Goal: Task Accomplishment & Management: Manage account settings

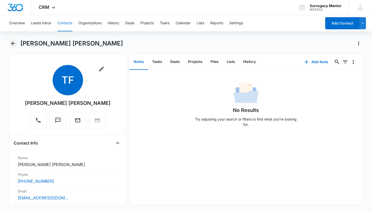
scroll to position [165, 0]
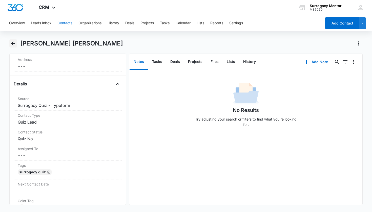
click at [10, 41] on icon "Back" at bounding box center [13, 43] width 6 height 6
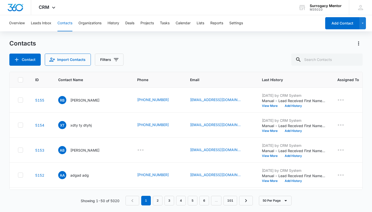
scroll to position [317, 0]
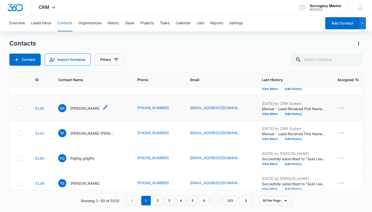
click at [83, 107] on p "[PERSON_NAME]" at bounding box center [84, 108] width 29 height 5
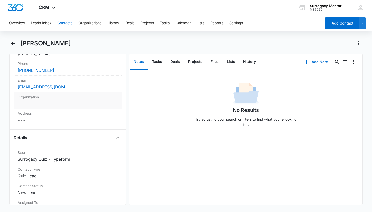
scroll to position [154, 0]
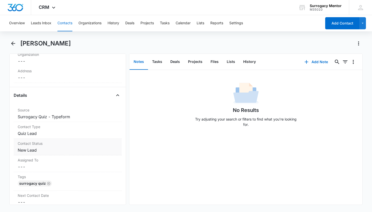
click at [33, 150] on dd "Cancel Save Changes New Lead" at bounding box center [68, 150] width 100 height 6
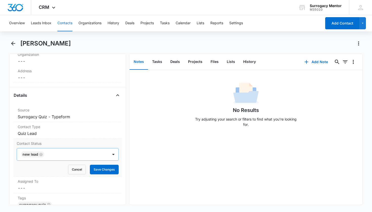
click at [41, 155] on icon "Remove New Lead" at bounding box center [40, 154] width 3 height 3
click at [42, 156] on div "Contact Status" at bounding box center [61, 155] width 80 height 6
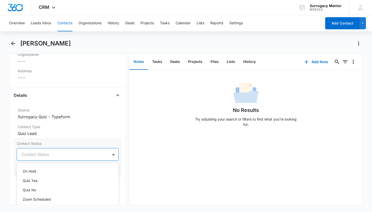
scroll to position [121, 0]
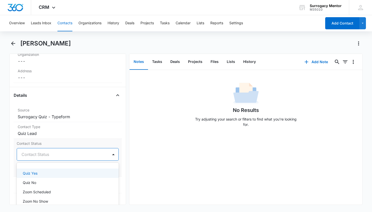
click at [49, 176] on div "Quiz Yes" at bounding box center [68, 173] width 102 height 9
click at [121, 163] on div "Remove SG [PERSON_NAME] Contact Info Name Cancel Save Changes [PERSON_NAME] Pho…" at bounding box center [67, 130] width 117 height 152
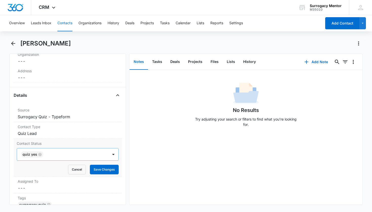
click at [115, 168] on div "Contact Status Quiz Yes Cancel Save Changes" at bounding box center [68, 158] width 108 height 38
click at [109, 171] on button "Save Changes" at bounding box center [104, 170] width 29 height 10
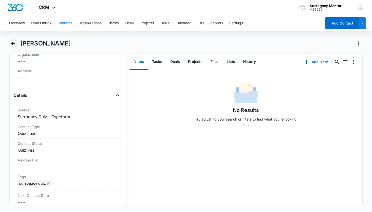
click at [13, 42] on icon "Back" at bounding box center [13, 43] width 6 height 6
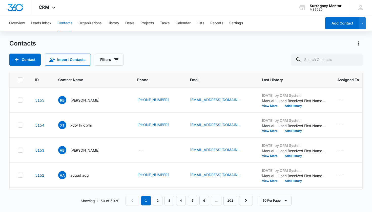
scroll to position [317, 0]
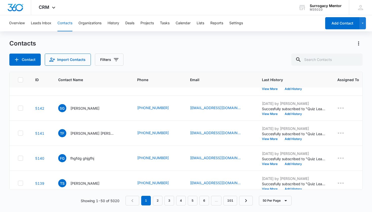
click at [64, 22] on button "Contacts" at bounding box center [64, 23] width 15 height 16
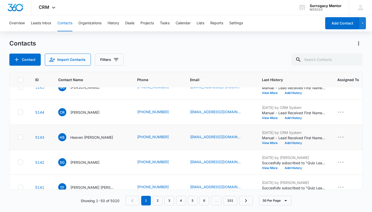
scroll to position [262, 0]
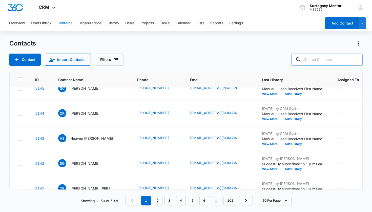
click at [317, 62] on input "text" at bounding box center [326, 60] width 71 height 12
type input "daisy"
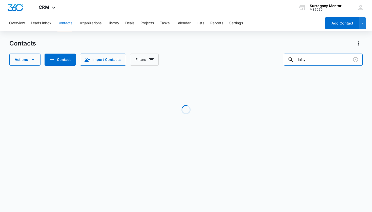
scroll to position [0, 0]
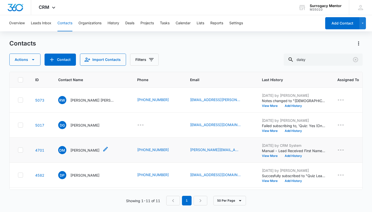
click at [91, 153] on p "[PERSON_NAME]" at bounding box center [84, 150] width 29 height 5
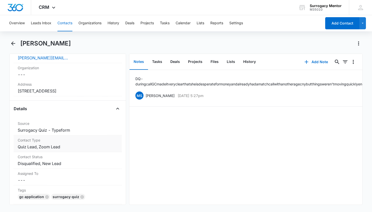
scroll to position [149, 0]
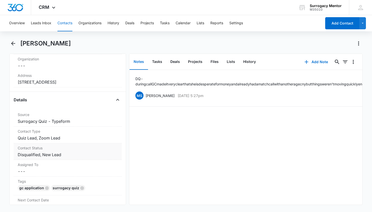
click at [53, 156] on dd "Cancel Save Changes Disqualified, New Lead" at bounding box center [68, 155] width 100 height 6
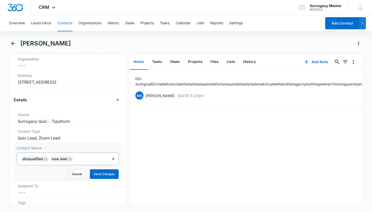
click at [69, 160] on icon "Remove New Lead" at bounding box center [70, 159] width 4 height 4
click at [100, 158] on div "Disqualified" at bounding box center [63, 159] width 92 height 12
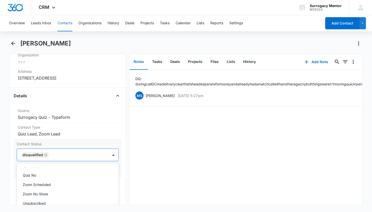
scroll to position [131, 0]
click at [62, 175] on div "Quiz No" at bounding box center [67, 174] width 89 height 5
click at [118, 168] on div "Contact Status option Quiz No, selected. Quiz Yes, 14 of 25. 25 results availab…" at bounding box center [68, 158] width 108 height 38
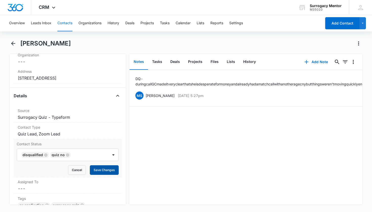
click at [103, 170] on button "Save Changes" at bounding box center [104, 170] width 29 height 10
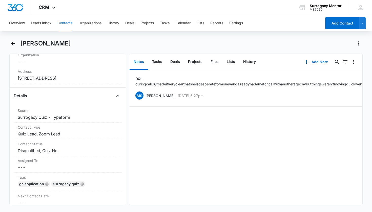
click at [69, 20] on button "Contacts" at bounding box center [64, 23] width 15 height 16
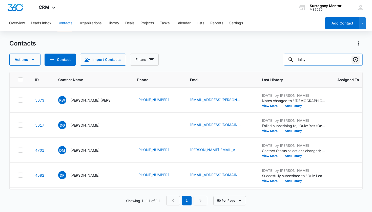
click at [355, 62] on icon "Clear" at bounding box center [355, 59] width 5 height 5
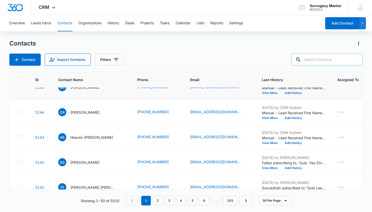
scroll to position [286, 0]
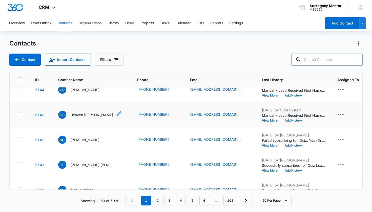
click at [86, 115] on p "Heaven [PERSON_NAME]" at bounding box center [91, 114] width 43 height 5
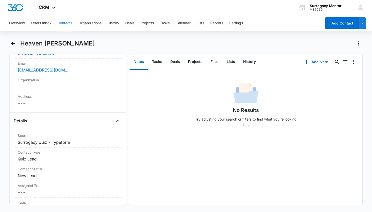
scroll to position [138, 0]
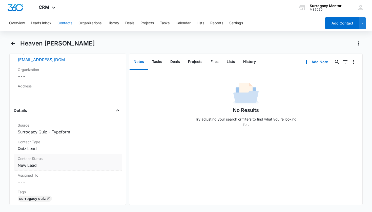
click at [33, 163] on dd "Cancel Save Changes New Lead" at bounding box center [68, 165] width 100 height 6
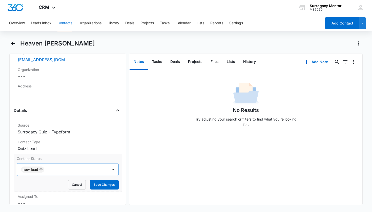
click at [41, 171] on icon "Remove New Lead" at bounding box center [41, 170] width 4 height 4
click at [41, 171] on div "Contact Status" at bounding box center [61, 170] width 80 height 6
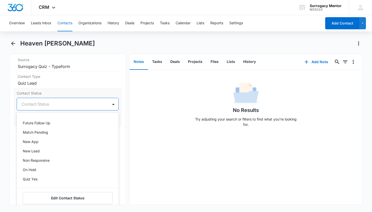
scroll to position [77, 0]
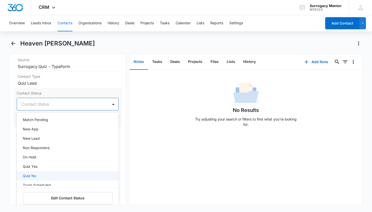
click at [40, 169] on div "Quiz Yes" at bounding box center [68, 166] width 102 height 9
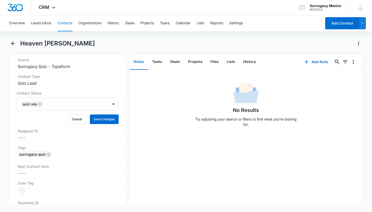
click at [118, 156] on div "Remove HS Heaven [PERSON_NAME] Contact Info Name Cancel Save Changes Heaven [PE…" at bounding box center [67, 130] width 117 height 152
click at [108, 121] on button "Save Changes" at bounding box center [104, 120] width 29 height 10
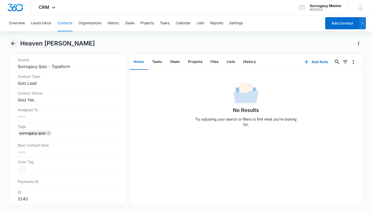
click at [10, 44] on icon "Back" at bounding box center [13, 43] width 6 height 6
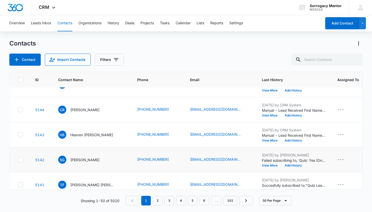
scroll to position [265, 0]
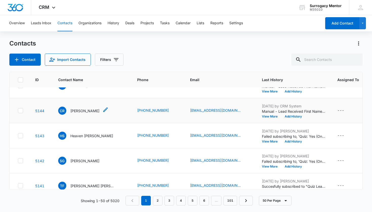
click at [78, 112] on p "[PERSON_NAME]" at bounding box center [84, 110] width 29 height 5
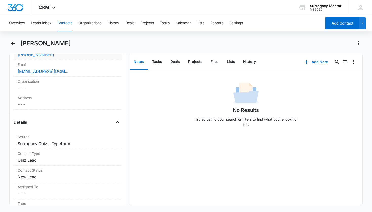
scroll to position [170, 0]
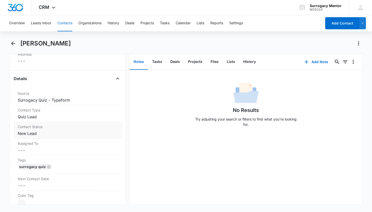
click at [34, 133] on dd "Cancel Save Changes New Lead" at bounding box center [68, 134] width 100 height 6
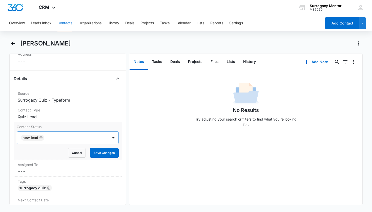
click at [40, 137] on icon "Remove New Lead" at bounding box center [41, 138] width 4 height 4
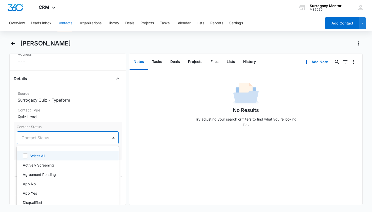
click at [50, 141] on div "Contact Status" at bounding box center [63, 138] width 92 height 12
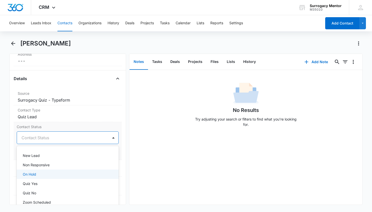
scroll to position [100, 0]
click at [53, 178] on div "Quiz Yes" at bounding box center [67, 177] width 89 height 5
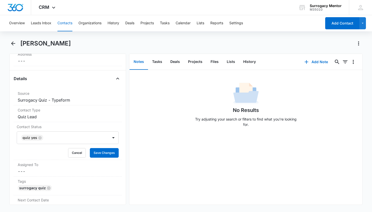
click at [118, 153] on div "Remove cr [PERSON_NAME] Contact Info Name Cancel Save Changes [PERSON_NAME] Pho…" at bounding box center [67, 130] width 117 height 152
click at [106, 156] on button "Save Changes" at bounding box center [104, 153] width 29 height 10
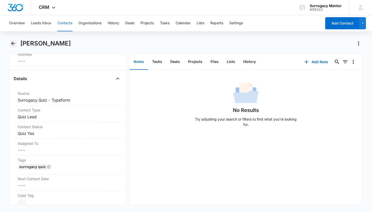
click at [15, 43] on icon "Back" at bounding box center [13, 43] width 6 height 6
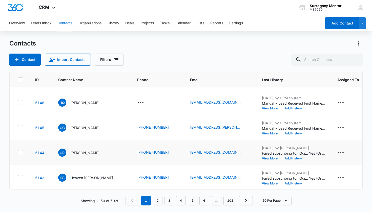
scroll to position [222, 0]
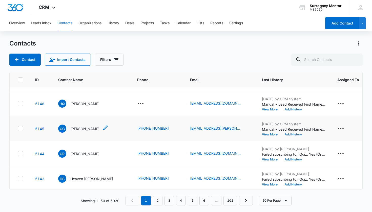
click at [88, 128] on p "[PERSON_NAME]" at bounding box center [84, 128] width 29 height 5
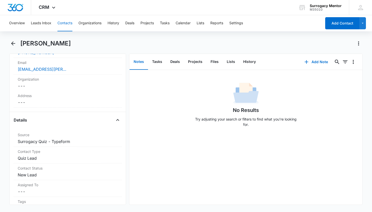
scroll to position [163, 0]
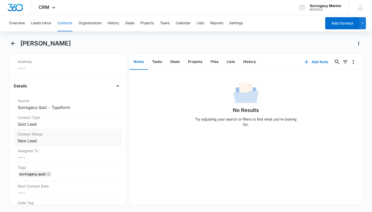
click at [34, 141] on dd "Cancel Save Changes New Lead" at bounding box center [68, 141] width 100 height 6
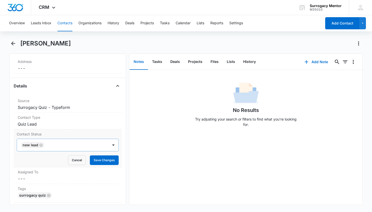
click at [40, 146] on icon "Remove New Lead" at bounding box center [40, 145] width 3 height 3
click at [53, 143] on div at bounding box center [61, 145] width 80 height 7
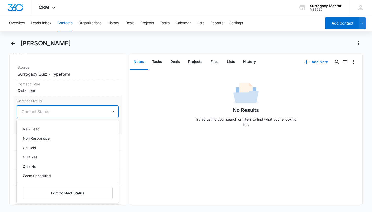
scroll to position [117, 0]
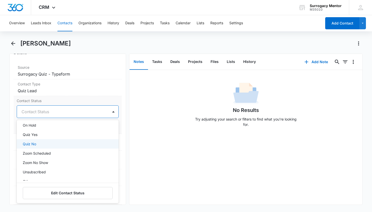
click at [49, 141] on div "Quiz No" at bounding box center [68, 143] width 102 height 9
click at [120, 128] on div "Remove GC [PERSON_NAME] Contact Info Name Cancel Save Changes [PERSON_NAME] Pho…" at bounding box center [67, 130] width 117 height 152
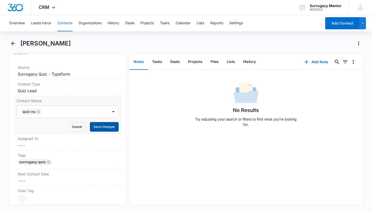
click at [110, 128] on button "Save Changes" at bounding box center [104, 127] width 29 height 10
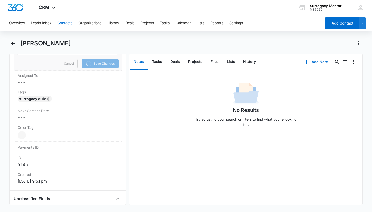
scroll to position [387, 0]
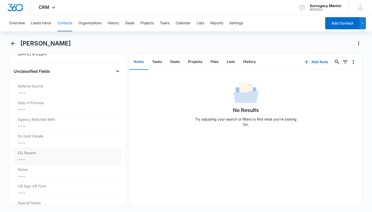
click at [53, 155] on label "DQ Reason" at bounding box center [68, 152] width 100 height 5
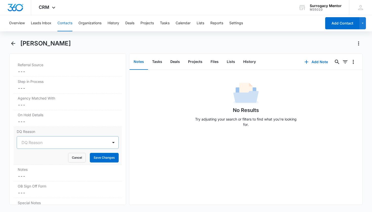
click at [49, 142] on div at bounding box center [61, 142] width 80 height 7
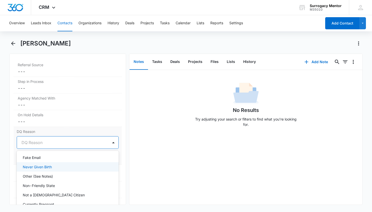
scroll to position [35, 0]
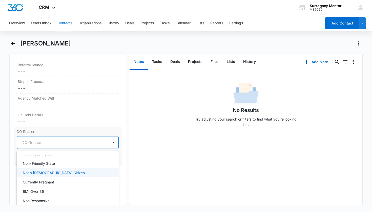
click at [49, 173] on p "Not a [DEMOGRAPHIC_DATA] Citizen" at bounding box center [54, 172] width 62 height 5
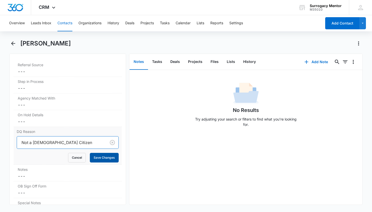
click at [107, 158] on button "Save Changes" at bounding box center [104, 158] width 29 height 10
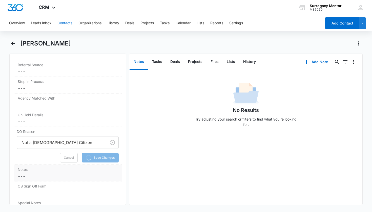
click at [48, 172] on label "Notes" at bounding box center [68, 169] width 100 height 5
click at [43, 177] on textarea "Notes" at bounding box center [68, 188] width 102 height 29
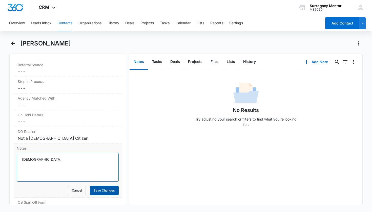
type textarea "[DEMOGRAPHIC_DATA]"
click at [90, 192] on button "Save Changes" at bounding box center [104, 191] width 29 height 10
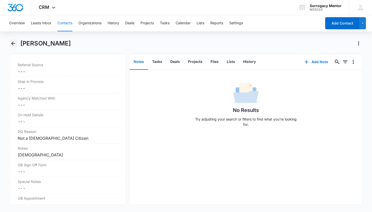
click at [13, 45] on icon "Back" at bounding box center [13, 43] width 6 height 6
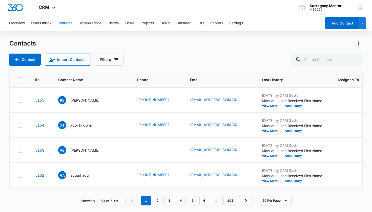
scroll to position [222, 0]
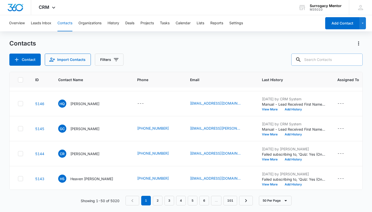
click at [326, 55] on input "text" at bounding box center [326, 60] width 71 height 12
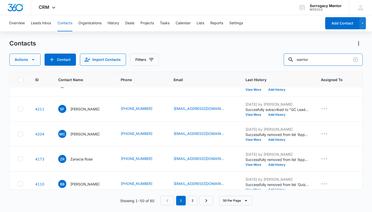
scroll to position [453, 0]
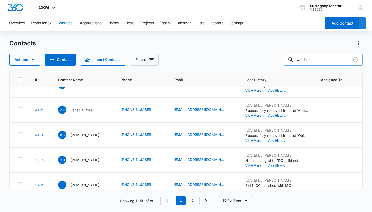
click at [296, 62] on input "warrior" at bounding box center [323, 60] width 79 height 12
click at [296, 60] on input "warrior" at bounding box center [323, 60] width 79 height 12
type input "Brittany warrior"
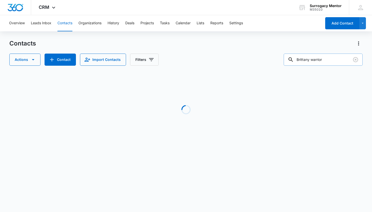
scroll to position [0, 0]
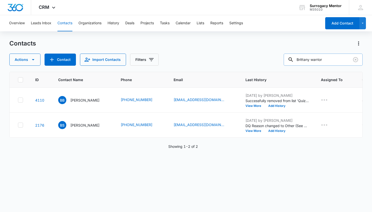
drag, startPoint x: 327, startPoint y: 60, endPoint x: 288, endPoint y: 60, distance: 38.4
click at [288, 60] on div "Brittany warrior" at bounding box center [323, 60] width 79 height 12
paste input "18064747349"
type input "18064747349"
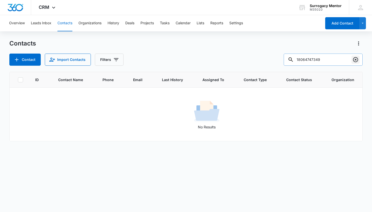
click at [354, 60] on icon "Clear" at bounding box center [355, 60] width 6 height 6
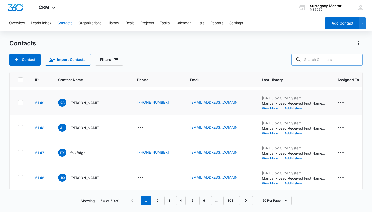
scroll to position [213, 0]
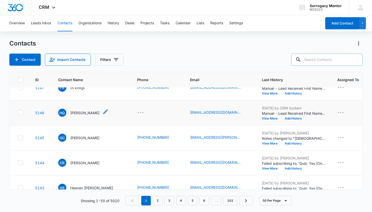
click at [86, 112] on p "[PERSON_NAME]" at bounding box center [84, 112] width 29 height 5
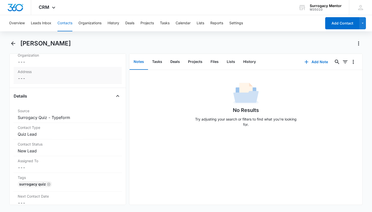
scroll to position [196, 0]
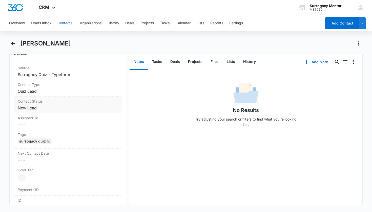
click at [28, 109] on dd "Cancel Save Changes New Lead" at bounding box center [68, 108] width 100 height 6
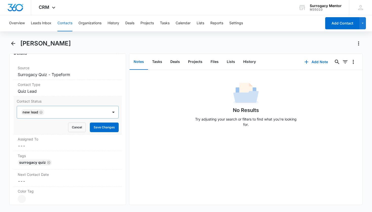
click at [39, 111] on icon "Remove New Lead" at bounding box center [41, 113] width 4 height 4
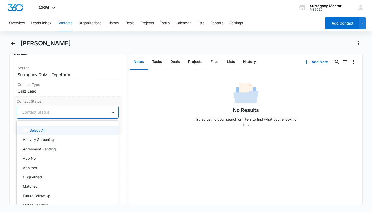
click at [42, 113] on div "Contact Status" at bounding box center [61, 112] width 80 height 6
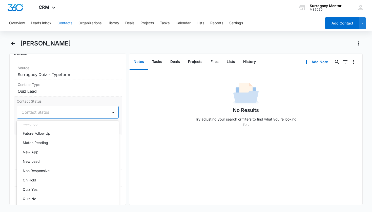
scroll to position [66, 0]
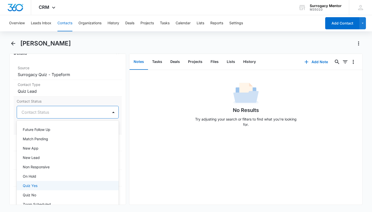
drag, startPoint x: 36, startPoint y: 185, endPoint x: 41, endPoint y: 183, distance: 5.4
click at [36, 185] on p "Quiz Yes" at bounding box center [30, 185] width 15 height 5
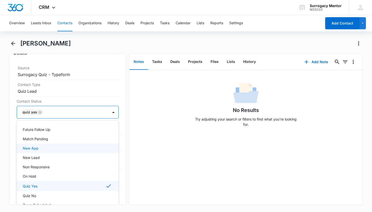
click at [118, 139] on div "Remove HQ [PERSON_NAME] Contact Info Name Cancel Save Changes [PERSON_NAME] Pho…" at bounding box center [67, 130] width 117 height 152
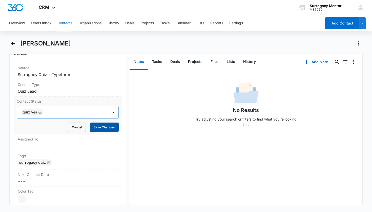
click at [112, 128] on button "Save Changes" at bounding box center [104, 128] width 29 height 10
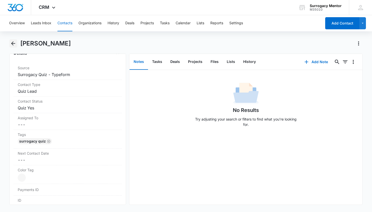
click at [15, 44] on icon "Back" at bounding box center [13, 43] width 6 height 6
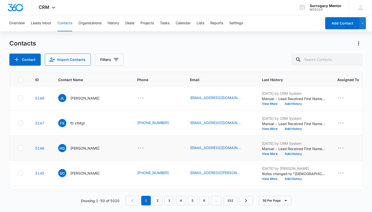
scroll to position [143, 0]
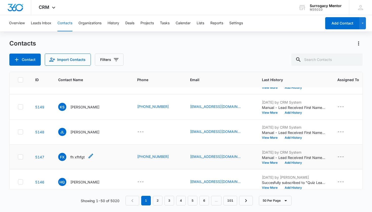
click at [76, 157] on p "fh xfhfgt" at bounding box center [77, 157] width 14 height 5
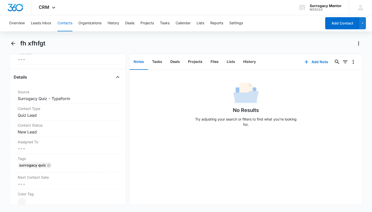
scroll to position [218, 0]
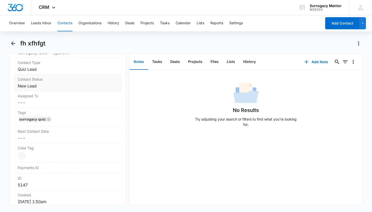
click at [31, 82] on div "Contact Status Cancel Save Changes New Lead" at bounding box center [68, 83] width 108 height 17
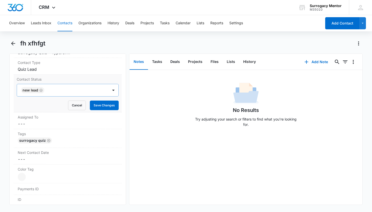
click at [42, 91] on icon "Remove New Lead" at bounding box center [41, 91] width 4 height 4
click at [42, 91] on div "Contact Status" at bounding box center [61, 90] width 80 height 6
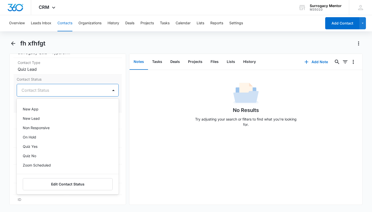
scroll to position [122, 0]
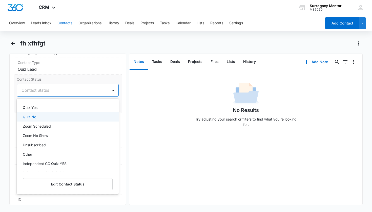
click at [47, 118] on div "Quiz No" at bounding box center [67, 116] width 89 height 5
click at [117, 113] on div "Assigned To Cancel Save Changes ---" at bounding box center [68, 121] width 108 height 17
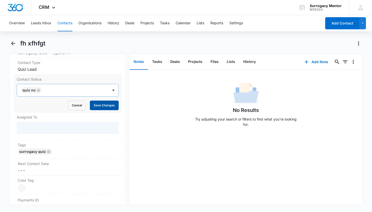
click at [109, 102] on button "Save Changes" at bounding box center [104, 106] width 29 height 10
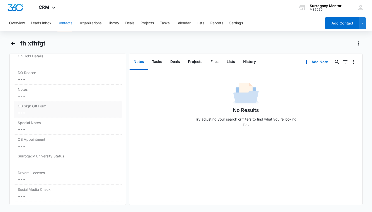
scroll to position [424, 0]
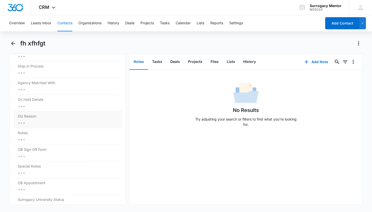
click at [57, 116] on label "DQ Reason" at bounding box center [68, 116] width 100 height 5
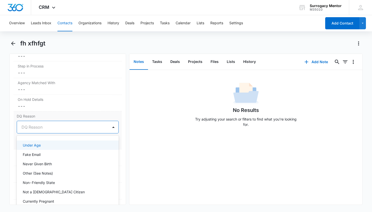
click at [50, 128] on div at bounding box center [61, 127] width 80 height 7
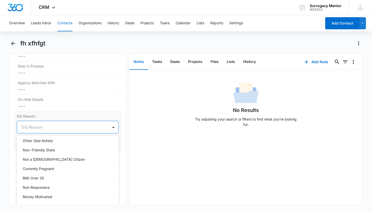
scroll to position [34, 0]
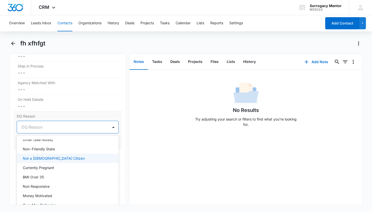
click at [48, 160] on p "Not a [DEMOGRAPHIC_DATA] Citizen" at bounding box center [54, 158] width 62 height 5
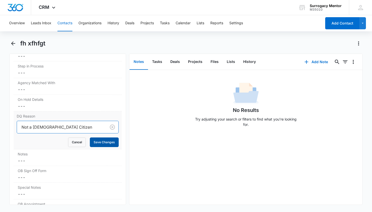
click at [107, 145] on button "Save Changes" at bounding box center [104, 143] width 29 height 10
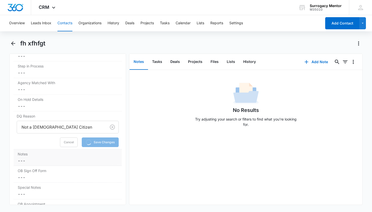
click at [98, 164] on dd "Cancel Save Changes ---" at bounding box center [68, 161] width 100 height 6
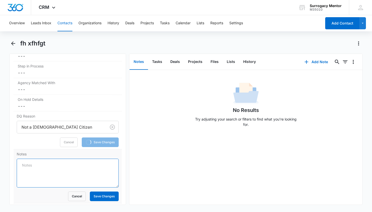
click at [61, 168] on textarea "Notes" at bounding box center [68, 173] width 102 height 29
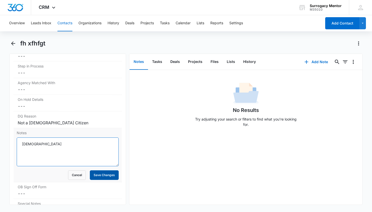
type textarea "[DEMOGRAPHIC_DATA]"
click at [112, 179] on button "Save Changes" at bounding box center [104, 175] width 29 height 10
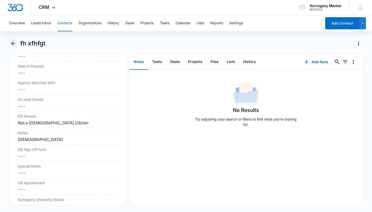
click at [13, 45] on icon "Back" at bounding box center [13, 43] width 4 height 4
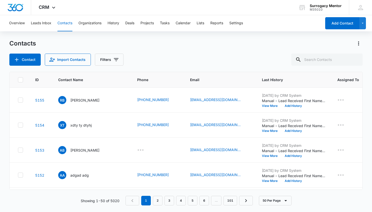
scroll to position [143, 0]
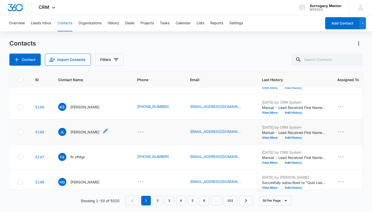
click at [77, 132] on p "[PERSON_NAME]" at bounding box center [84, 131] width 29 height 5
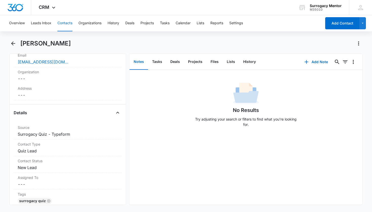
scroll to position [174, 0]
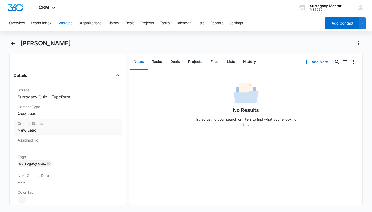
click at [31, 130] on dd "Cancel Save Changes New Lead" at bounding box center [68, 130] width 100 height 6
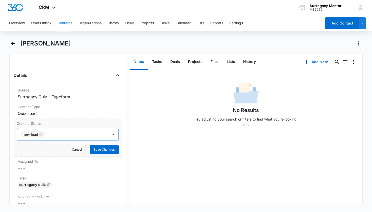
click at [38, 134] on div "Remove New Lead" at bounding box center [40, 135] width 5 height 4
drag, startPoint x: 38, startPoint y: 134, endPoint x: 41, endPoint y: 136, distance: 3.9
click at [41, 136] on div "Contact Status" at bounding box center [61, 135] width 80 height 6
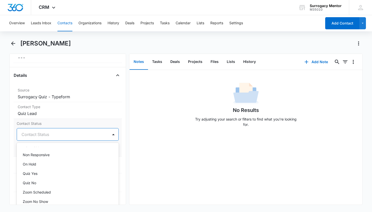
scroll to position [102, 0]
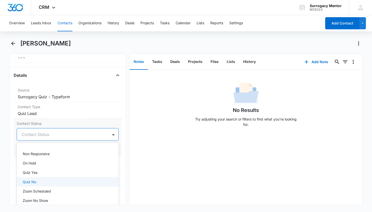
click at [41, 180] on div "Quiz No" at bounding box center [67, 181] width 89 height 5
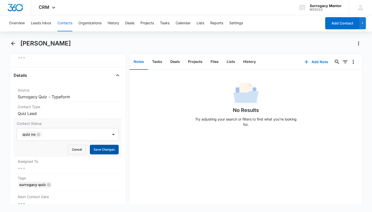
drag, startPoint x: 117, startPoint y: 157, endPoint x: 113, endPoint y: 153, distance: 5.4
click at [117, 157] on div "Assigned To Cancel Save Changes ---" at bounding box center [68, 165] width 108 height 17
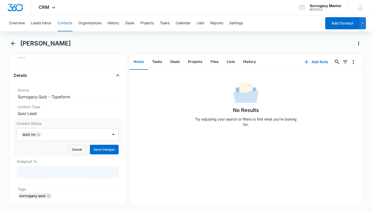
click at [113, 153] on button "Save Changes" at bounding box center [104, 150] width 29 height 10
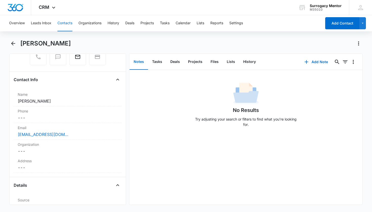
scroll to position [195, 0]
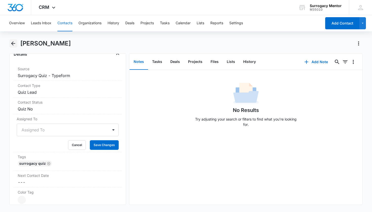
click at [16, 44] on icon "Back" at bounding box center [13, 43] width 6 height 6
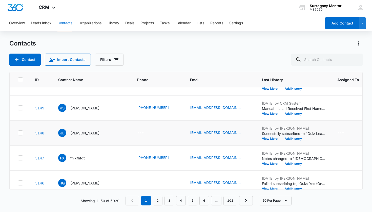
scroll to position [141, 0]
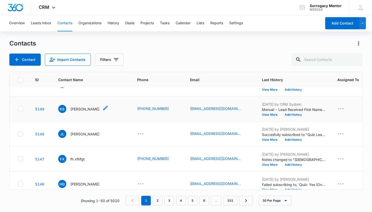
click at [83, 108] on p "[PERSON_NAME]" at bounding box center [84, 108] width 29 height 5
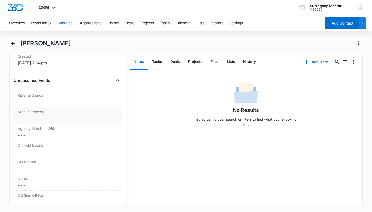
scroll to position [192, 0]
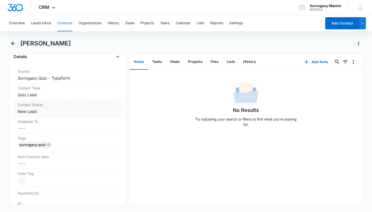
click at [35, 111] on dd "Cancel Save Changes New Lead" at bounding box center [68, 112] width 100 height 6
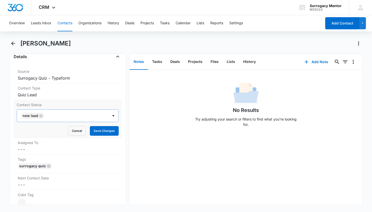
click at [41, 115] on icon "Remove New Lead" at bounding box center [41, 116] width 4 height 4
click at [42, 116] on div "Contact Status" at bounding box center [61, 116] width 80 height 6
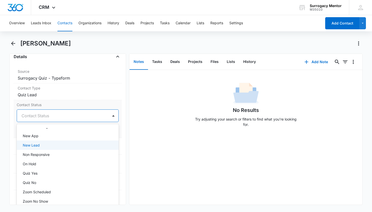
scroll to position [83, 0]
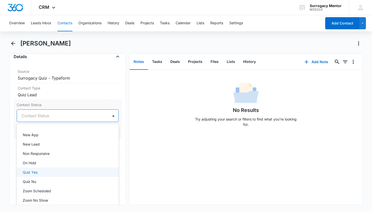
click at [47, 169] on div "Quiz Yes" at bounding box center [68, 172] width 102 height 9
click at [117, 126] on div "Contact Status option Quiz Yes, selected. Match Pending, 9 of 25. 25 results av…" at bounding box center [68, 119] width 108 height 38
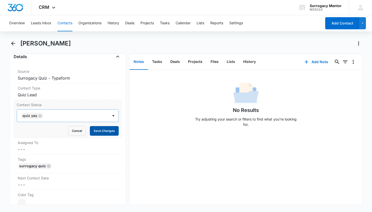
click at [112, 132] on button "Save Changes" at bounding box center [104, 131] width 29 height 10
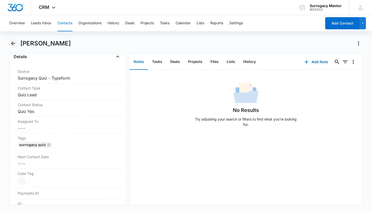
click at [14, 45] on icon "Back" at bounding box center [13, 43] width 6 height 6
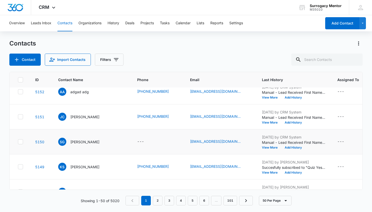
scroll to position [78, 0]
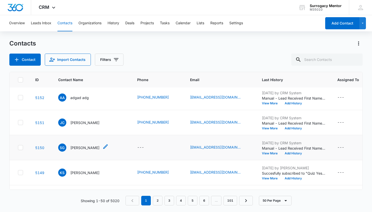
click at [85, 144] on div "[PERSON_NAME] Good" at bounding box center [78, 148] width 41 height 8
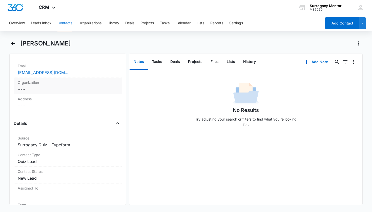
scroll to position [146, 0]
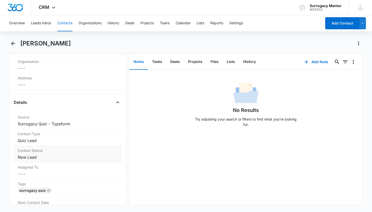
click at [27, 156] on dd "Cancel Save Changes New Lead" at bounding box center [68, 157] width 100 height 6
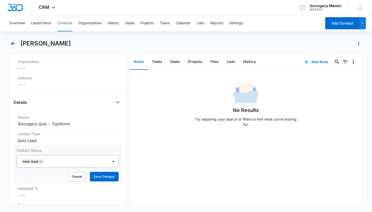
click at [40, 161] on icon "Remove New Lead" at bounding box center [40, 161] width 3 height 3
click at [42, 162] on div "Contact Status" at bounding box center [61, 162] width 80 height 6
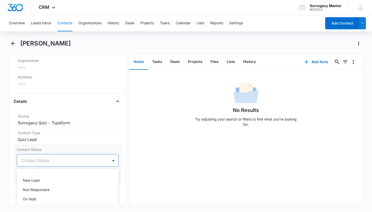
scroll to position [124, 0]
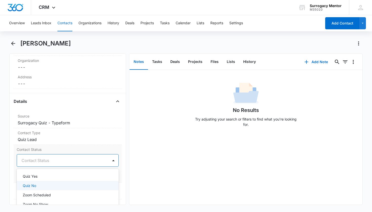
drag, startPoint x: 49, startPoint y: 185, endPoint x: 78, endPoint y: 177, distance: 30.5
click at [49, 185] on div "Quiz No" at bounding box center [67, 185] width 89 height 5
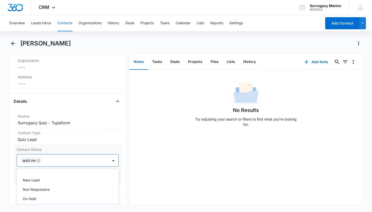
scroll to position [92, 0]
drag, startPoint x: 119, startPoint y: 175, endPoint x: 116, endPoint y: 175, distance: 2.8
click at [119, 175] on div "Remove [PERSON_NAME] Good Contact Info Name Cancel Save Changes [PERSON_NAME] G…" at bounding box center [67, 130] width 117 height 152
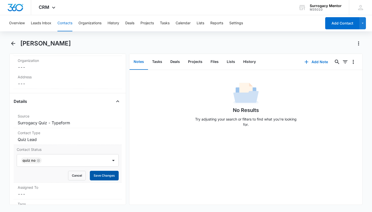
click at [109, 175] on button "Save Changes" at bounding box center [104, 176] width 29 height 10
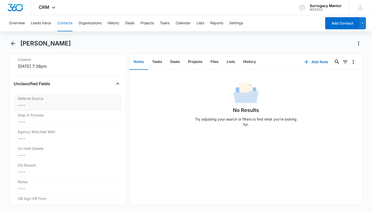
scroll to position [407, 0]
click at [56, 134] on label "DQ Reason" at bounding box center [68, 132] width 100 height 5
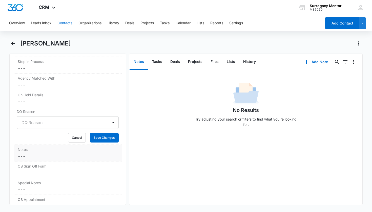
click at [34, 153] on div "Notes Cancel Save Changes ---" at bounding box center [68, 153] width 108 height 17
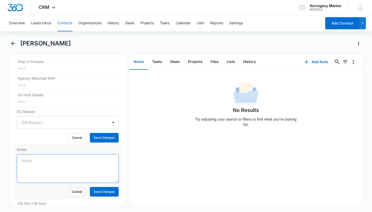
click at [37, 159] on textarea "Notes" at bounding box center [68, 168] width 102 height 29
type textarea "[DEMOGRAPHIC_DATA]"
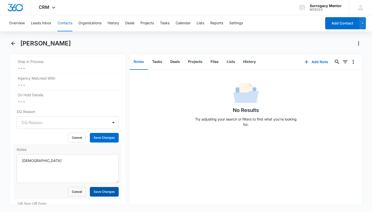
click at [113, 194] on button "Save Changes" at bounding box center [104, 192] width 29 height 10
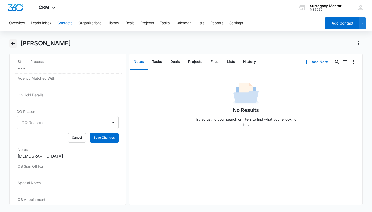
click at [15, 41] on icon "Back" at bounding box center [13, 43] width 6 height 6
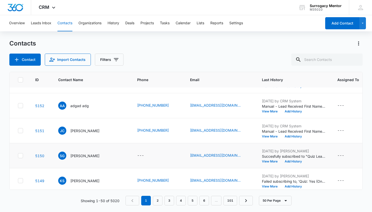
scroll to position [42, 0]
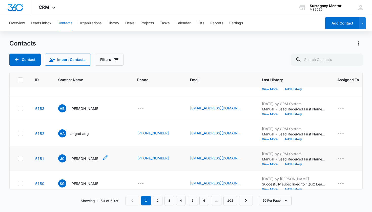
click at [85, 157] on p "[PERSON_NAME]" at bounding box center [84, 158] width 29 height 5
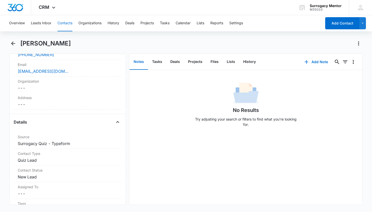
scroll to position [142, 0]
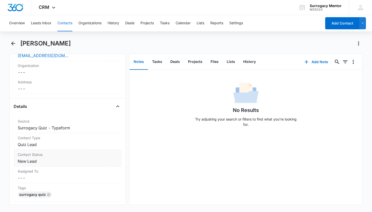
click at [28, 163] on dd "Cancel Save Changes New Lead" at bounding box center [68, 161] width 100 height 6
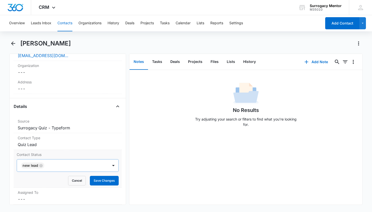
click at [41, 166] on icon "Remove New Lead" at bounding box center [41, 166] width 4 height 4
click at [41, 165] on div "Contact Status" at bounding box center [61, 166] width 80 height 6
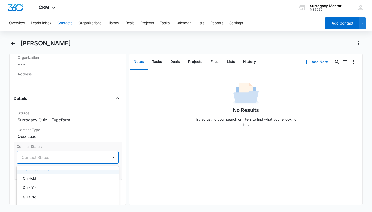
scroll to position [123, 0]
click at [39, 176] on div "Quiz Yes" at bounding box center [67, 173] width 89 height 5
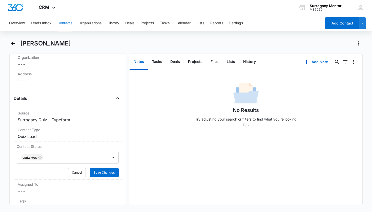
click at [118, 166] on div "Remove [PERSON_NAME] Contact Info Name Cancel Save Changes [PERSON_NAME] Phone …" at bounding box center [67, 130] width 117 height 152
click at [105, 175] on button "Save Changes" at bounding box center [104, 173] width 29 height 10
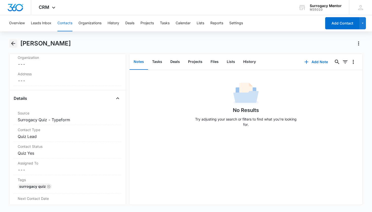
click at [16, 43] on button "Back" at bounding box center [13, 43] width 8 height 8
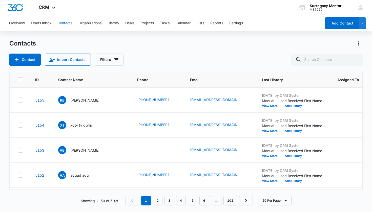
scroll to position [42, 0]
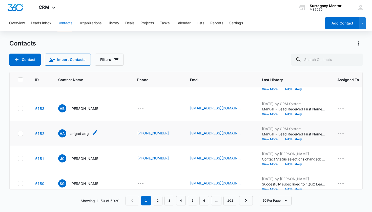
click at [76, 137] on div "aa adgad adg" at bounding box center [73, 133] width 31 height 8
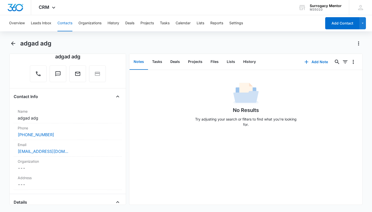
scroll to position [149, 0]
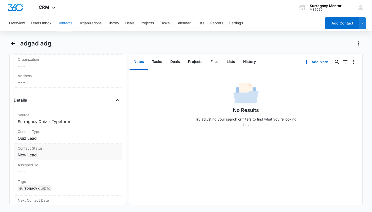
click at [31, 156] on dd "Cancel Save Changes New Lead" at bounding box center [68, 155] width 100 height 6
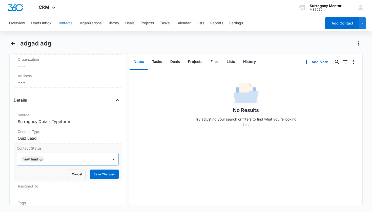
click at [39, 158] on icon "Remove New Lead" at bounding box center [41, 160] width 4 height 4
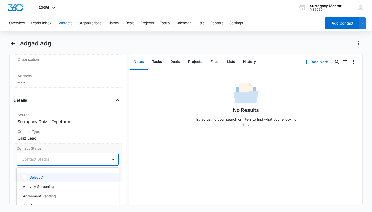
click at [67, 163] on div "Contact Status" at bounding box center [63, 159] width 92 height 12
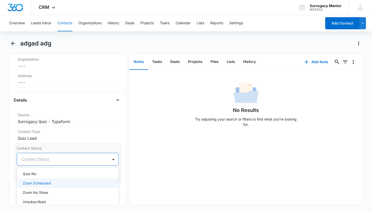
scroll to position [131, 0]
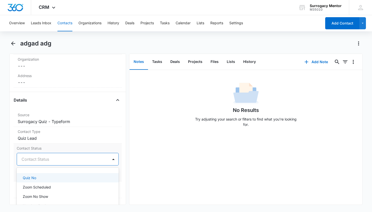
click at [53, 177] on div "Quiz No" at bounding box center [67, 177] width 89 height 5
click at [119, 170] on div "Remove aa adgad adg Contact Info Name Cancel Save Changes adgad adg Phone Cance…" at bounding box center [67, 130] width 117 height 152
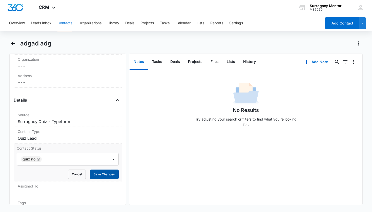
click at [111, 174] on button "Save Changes" at bounding box center [104, 175] width 29 height 10
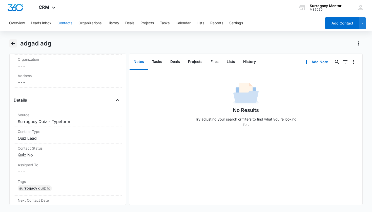
click at [11, 43] on icon "Back" at bounding box center [13, 43] width 6 height 6
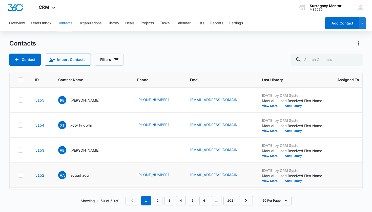
scroll to position [42, 0]
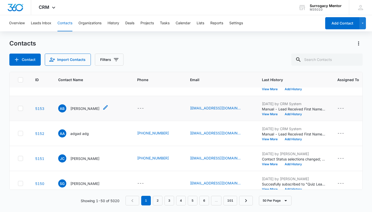
click at [84, 107] on p "[PERSON_NAME]" at bounding box center [84, 108] width 29 height 5
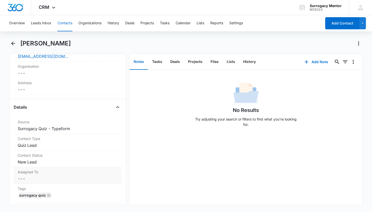
scroll to position [198, 0]
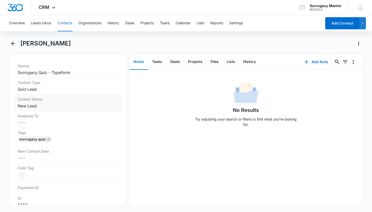
click at [37, 104] on dd "Cancel Save Changes New Lead" at bounding box center [68, 106] width 100 height 6
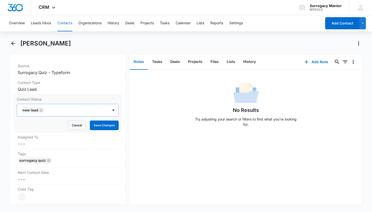
click at [42, 109] on icon "Remove New Lead" at bounding box center [41, 111] width 4 height 4
click at [42, 110] on div "Contact Status" at bounding box center [61, 110] width 80 height 6
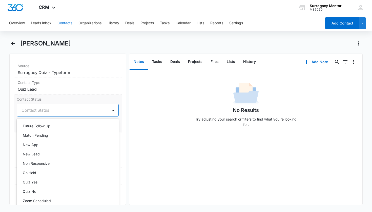
scroll to position [69, 0]
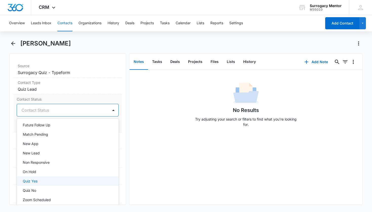
click at [42, 182] on div "Quiz Yes" at bounding box center [67, 181] width 89 height 5
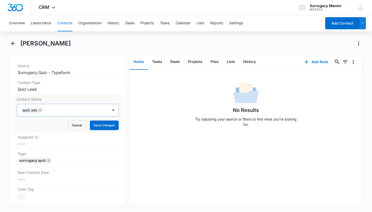
click at [115, 131] on div "Contact Status Quiz Yes Cancel Save Changes" at bounding box center [68, 114] width 108 height 38
click at [106, 125] on button "Save Changes" at bounding box center [104, 126] width 29 height 10
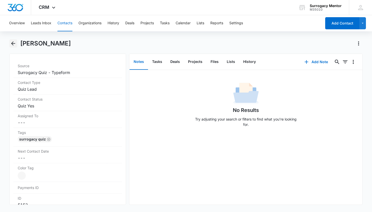
click at [12, 43] on icon "Back" at bounding box center [13, 43] width 4 height 4
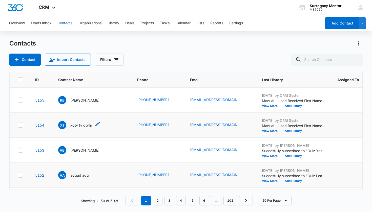
click at [79, 127] on p "xdty ty dtyhj" at bounding box center [80, 125] width 21 height 5
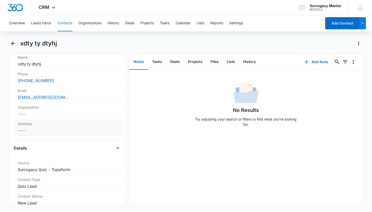
scroll to position [162, 0]
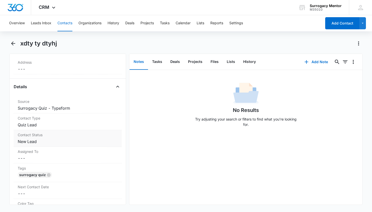
click at [38, 142] on dd "Cancel Save Changes New Lead" at bounding box center [68, 142] width 100 height 6
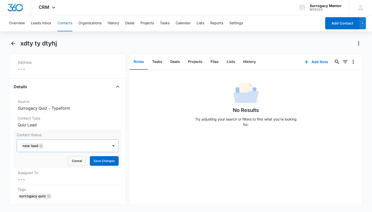
click at [40, 146] on icon "Remove New Lead" at bounding box center [40, 145] width 3 height 3
click at [48, 144] on div "Contact Status" at bounding box center [61, 146] width 80 height 6
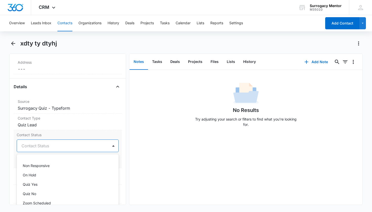
scroll to position [133, 0]
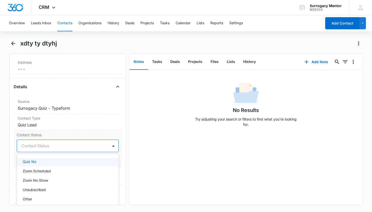
click at [43, 163] on div "Quiz No" at bounding box center [67, 161] width 89 height 5
click at [118, 157] on div "Contact Status option Quiz No, selected. Quiz No selected, 15 of 25. 25 results…" at bounding box center [68, 149] width 108 height 38
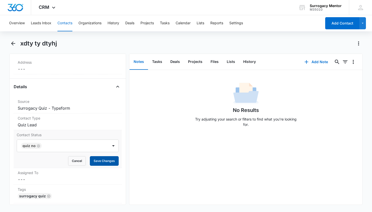
click at [111, 163] on button "Save Changes" at bounding box center [104, 161] width 29 height 10
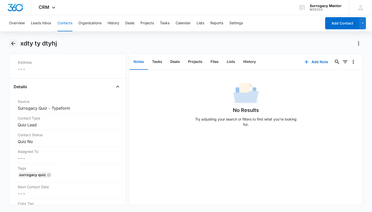
click at [14, 43] on icon "Back" at bounding box center [13, 43] width 6 height 6
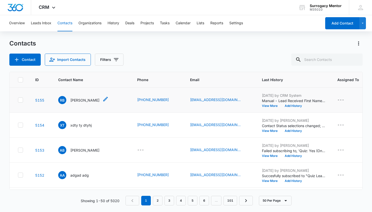
click at [82, 100] on p "[PERSON_NAME]" at bounding box center [84, 100] width 29 height 5
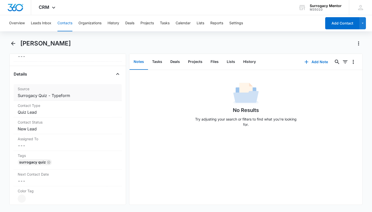
scroll to position [210, 0]
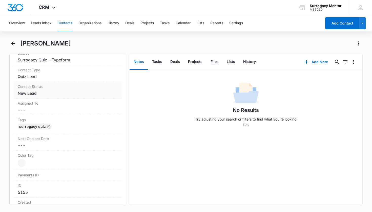
click at [33, 95] on dd "Cancel Save Changes New Lead" at bounding box center [68, 93] width 100 height 6
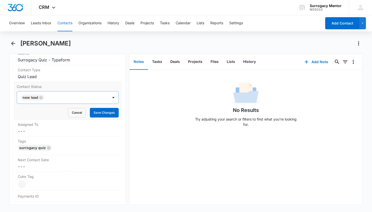
click at [41, 97] on icon "Remove New Lead" at bounding box center [41, 98] width 4 height 4
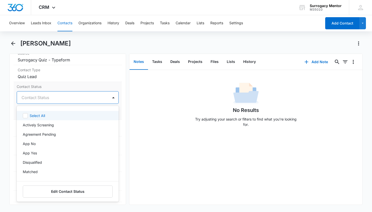
click at [42, 97] on div "Contact Status" at bounding box center [61, 98] width 80 height 6
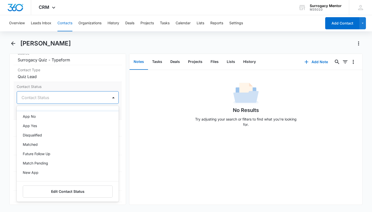
scroll to position [70, 0]
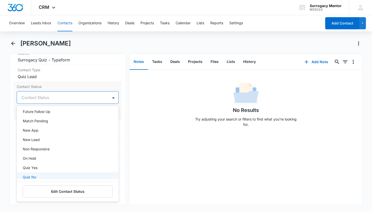
click at [40, 175] on div "Quiz No" at bounding box center [67, 177] width 89 height 5
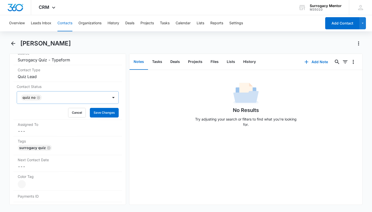
click at [118, 124] on div "Remove RB [PERSON_NAME] Contact Info Name Cancel Save Changes [PERSON_NAME] Pho…" at bounding box center [67, 130] width 117 height 152
click at [109, 116] on button "Save Changes" at bounding box center [104, 113] width 29 height 10
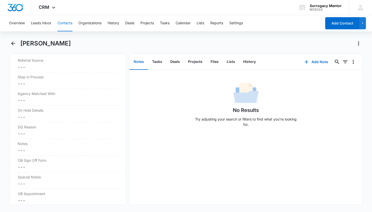
scroll to position [471, 0]
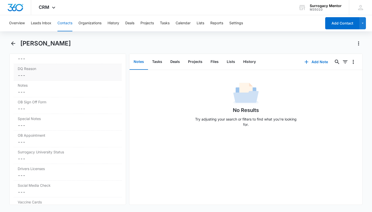
click at [35, 72] on div "DQ Reason Cancel Save Changes ---" at bounding box center [68, 72] width 108 height 17
click at [91, 60] on div at bounding box center [61, 58] width 80 height 7
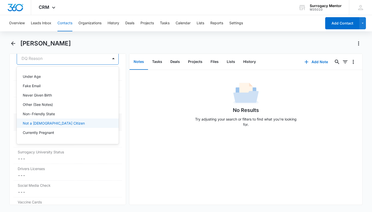
drag, startPoint x: 57, startPoint y: 119, endPoint x: 59, endPoint y: 116, distance: 4.3
click at [57, 119] on div "Not a [DEMOGRAPHIC_DATA] Citizen" at bounding box center [68, 123] width 102 height 9
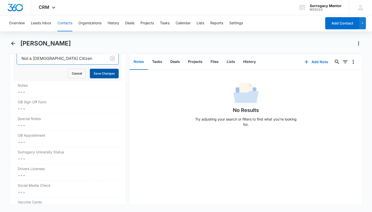
click at [100, 74] on button "Save Changes" at bounding box center [104, 74] width 29 height 10
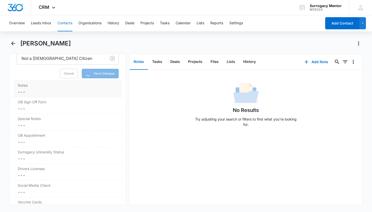
drag, startPoint x: 76, startPoint y: 87, endPoint x: 72, endPoint y: 89, distance: 4.9
click at [76, 87] on label "Notes" at bounding box center [68, 85] width 100 height 5
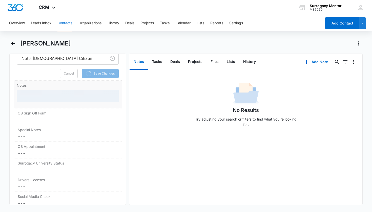
click at [34, 94] on div at bounding box center [68, 96] width 102 height 12
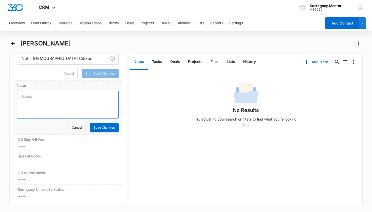
click at [34, 94] on textarea "Notes" at bounding box center [68, 104] width 102 height 29
type textarea "[DEMOGRAPHIC_DATA]"
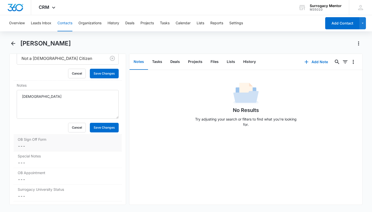
click at [103, 135] on div "OB Sign Off Form Cancel Save Changes ---" at bounding box center [68, 143] width 108 height 17
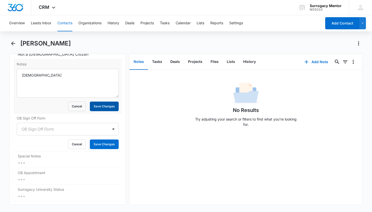
click at [104, 102] on button "Save Changes" at bounding box center [104, 107] width 29 height 10
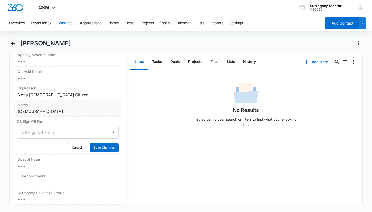
click at [17, 42] on button "Back" at bounding box center [13, 43] width 8 height 8
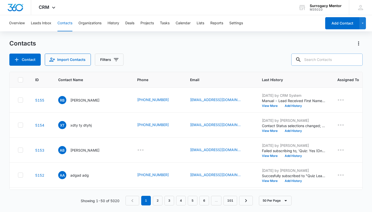
click at [320, 64] on input "text" at bounding box center [326, 60] width 71 height 12
paste input "[PERSON_NAME]"
type input "[PERSON_NAME]"
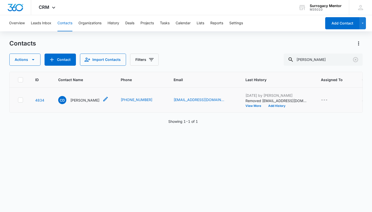
click at [85, 103] on p "[PERSON_NAME]" at bounding box center [84, 100] width 29 height 5
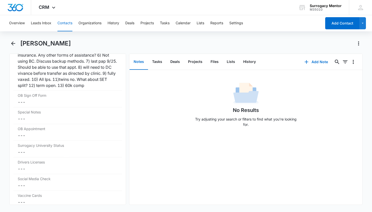
scroll to position [539, 0]
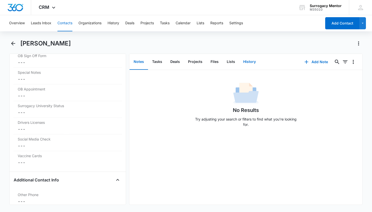
click at [250, 59] on button "History" at bounding box center [249, 62] width 21 height 16
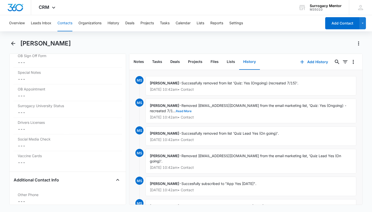
click at [185, 110] on button "Read More" at bounding box center [184, 111] width 16 height 3
click at [12, 42] on icon "Back" at bounding box center [13, 43] width 6 height 6
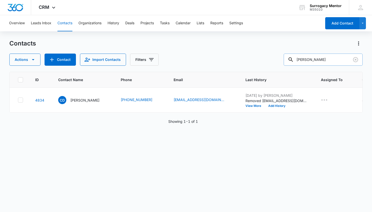
click at [322, 61] on input "[PERSON_NAME]" at bounding box center [323, 60] width 79 height 12
paste input "[PERSON_NAME]"
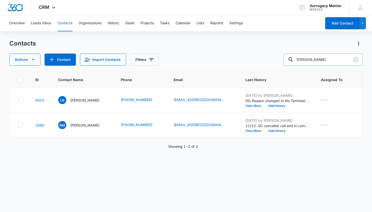
drag, startPoint x: 315, startPoint y: 61, endPoint x: 287, endPoint y: 60, distance: 27.6
click at [287, 60] on div "[PERSON_NAME]" at bounding box center [323, 60] width 79 height 12
click at [322, 62] on input "mercedes" at bounding box center [323, 60] width 79 height 12
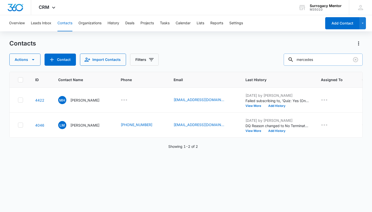
paste input "[EMAIL_ADDRESS][DOMAIN_NAME]"
type input "[EMAIL_ADDRESS][DOMAIN_NAME]"
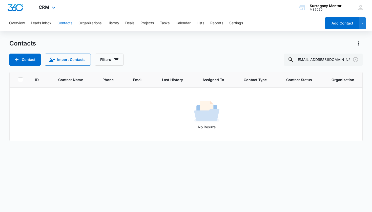
drag, startPoint x: 356, startPoint y: 60, endPoint x: 107, endPoint y: 12, distance: 253.4
click at [356, 61] on icon "Clear" at bounding box center [355, 60] width 6 height 6
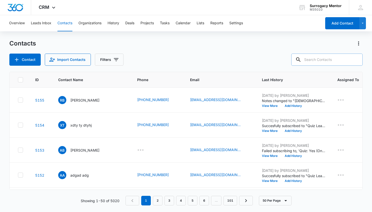
click at [311, 54] on input "text" at bounding box center [326, 60] width 71 height 12
type input "wooten"
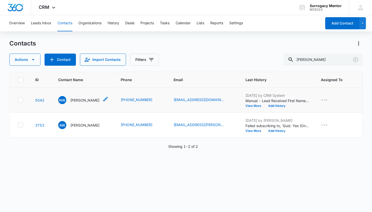
click at [90, 99] on p "Natara Wooten" at bounding box center [84, 100] width 29 height 5
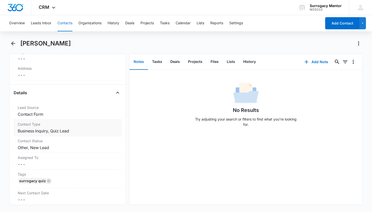
scroll to position [157, 0]
click at [256, 62] on button "History" at bounding box center [249, 62] width 21 height 16
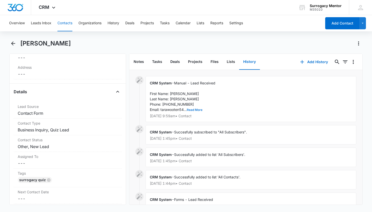
click at [197, 109] on button "Read More" at bounding box center [195, 110] width 16 height 3
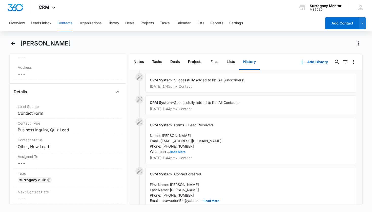
scroll to position [216, 0]
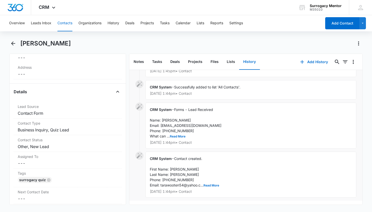
click at [211, 180] on span "Contact created. First Name: Natara Last Name: Wooten Phone: 9122828963 Email: …" at bounding box center [184, 172] width 69 height 31
click at [212, 184] on button "Read More" at bounding box center [211, 185] width 16 height 3
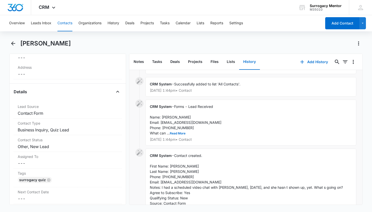
scroll to position [184, 0]
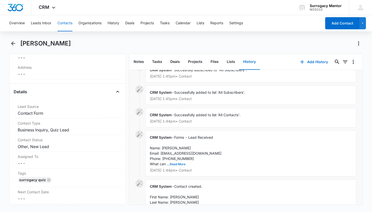
click at [179, 165] on button "Read More" at bounding box center [178, 164] width 16 height 3
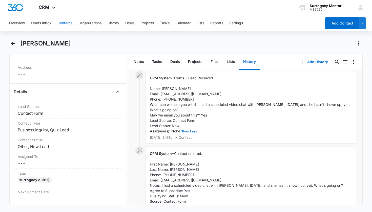
scroll to position [280, 0]
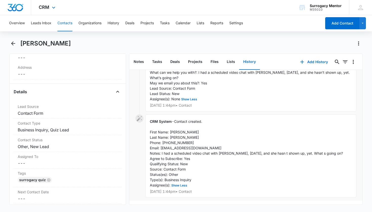
click at [25, 5] on div at bounding box center [15, 7] width 31 height 15
